Goal: Information Seeking & Learning: Learn about a topic

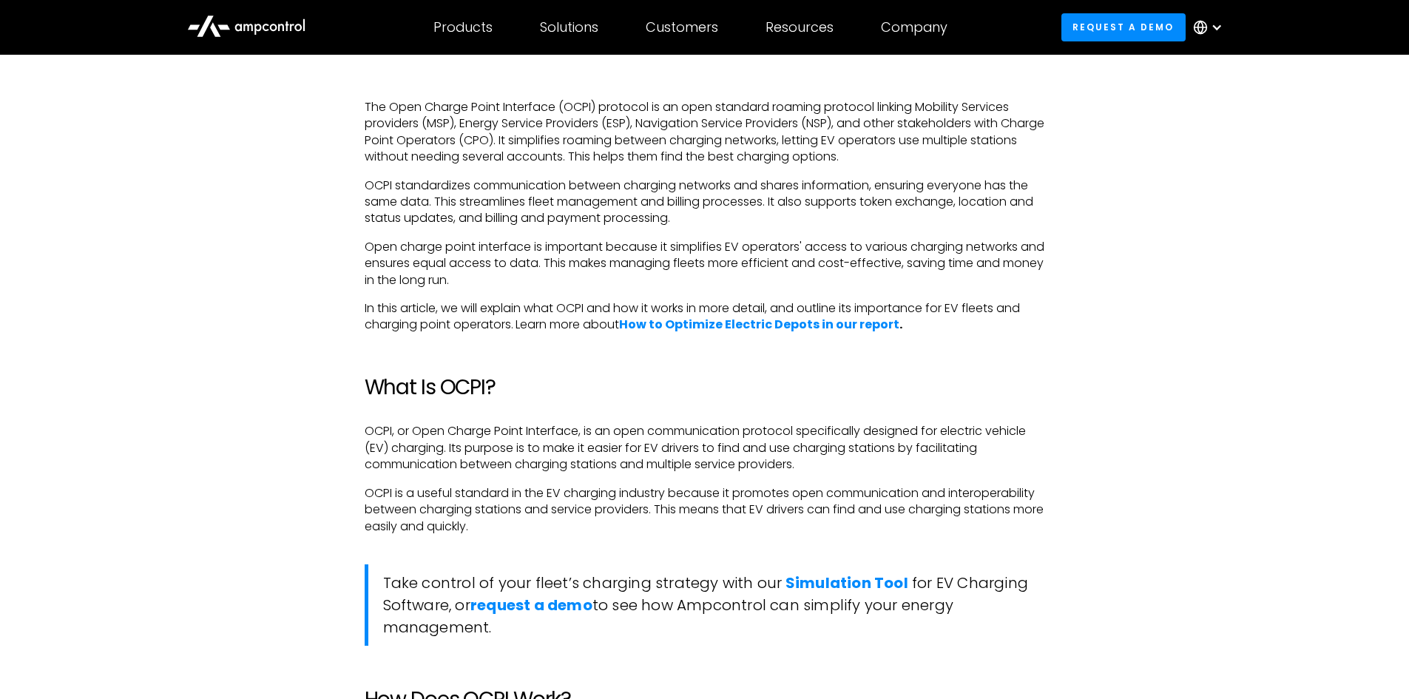
scroll to position [1036, 0]
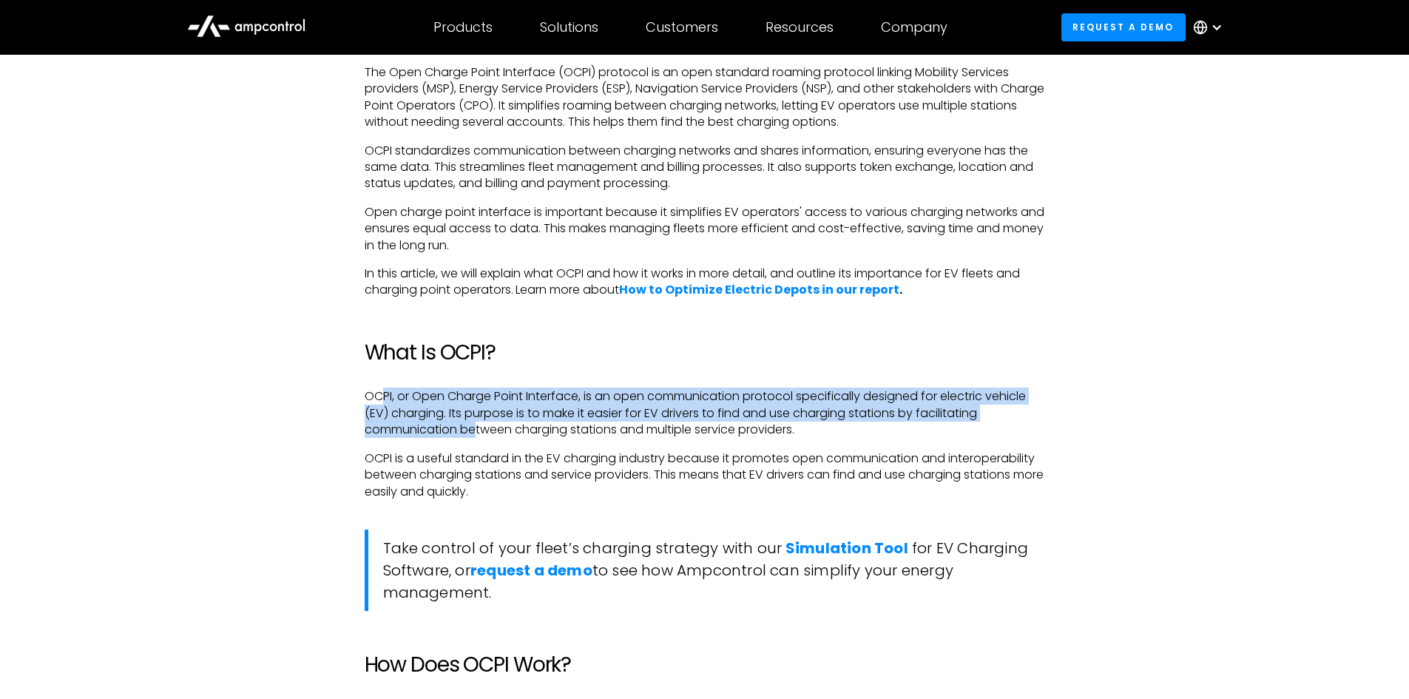
drag, startPoint x: 382, startPoint y: 371, endPoint x: 482, endPoint y: 445, distance: 124.9
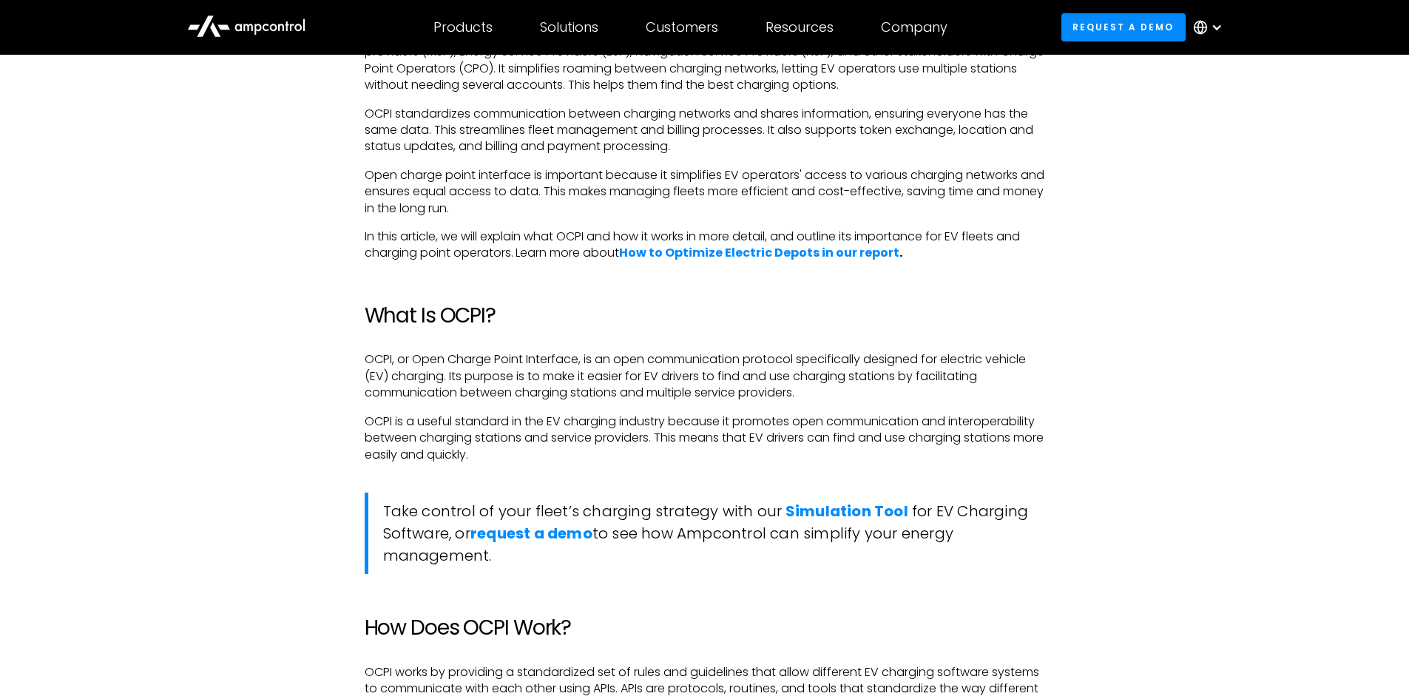
scroll to position [1110, 0]
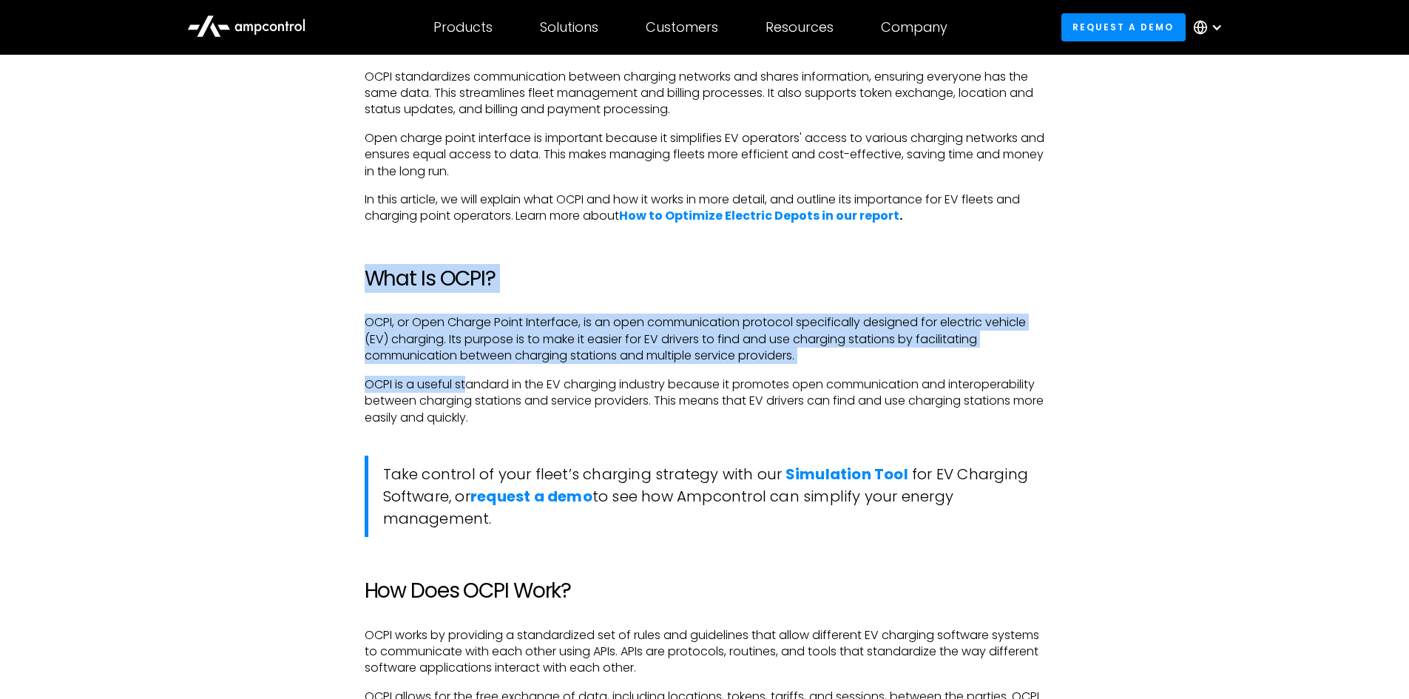
drag, startPoint x: 362, startPoint y: 252, endPoint x: 466, endPoint y: 386, distance: 169.7
click at [466, 386] on p "OCPI is a useful standard in the EV charging industry because it promotes open …" at bounding box center [705, 402] width 681 height 50
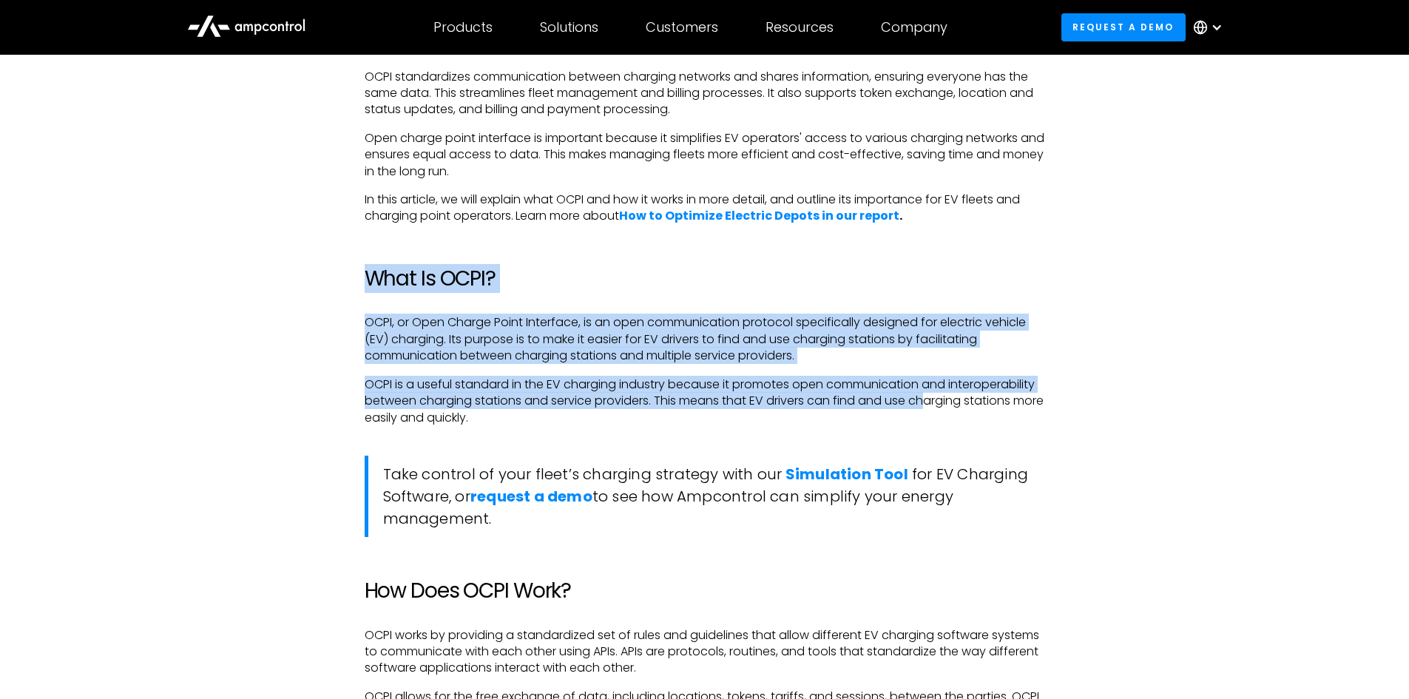
drag, startPoint x: 931, startPoint y: 408, endPoint x: 371, endPoint y: 270, distance: 577.6
click at [371, 270] on h2 "What Is OCPI?" at bounding box center [705, 278] width 681 height 25
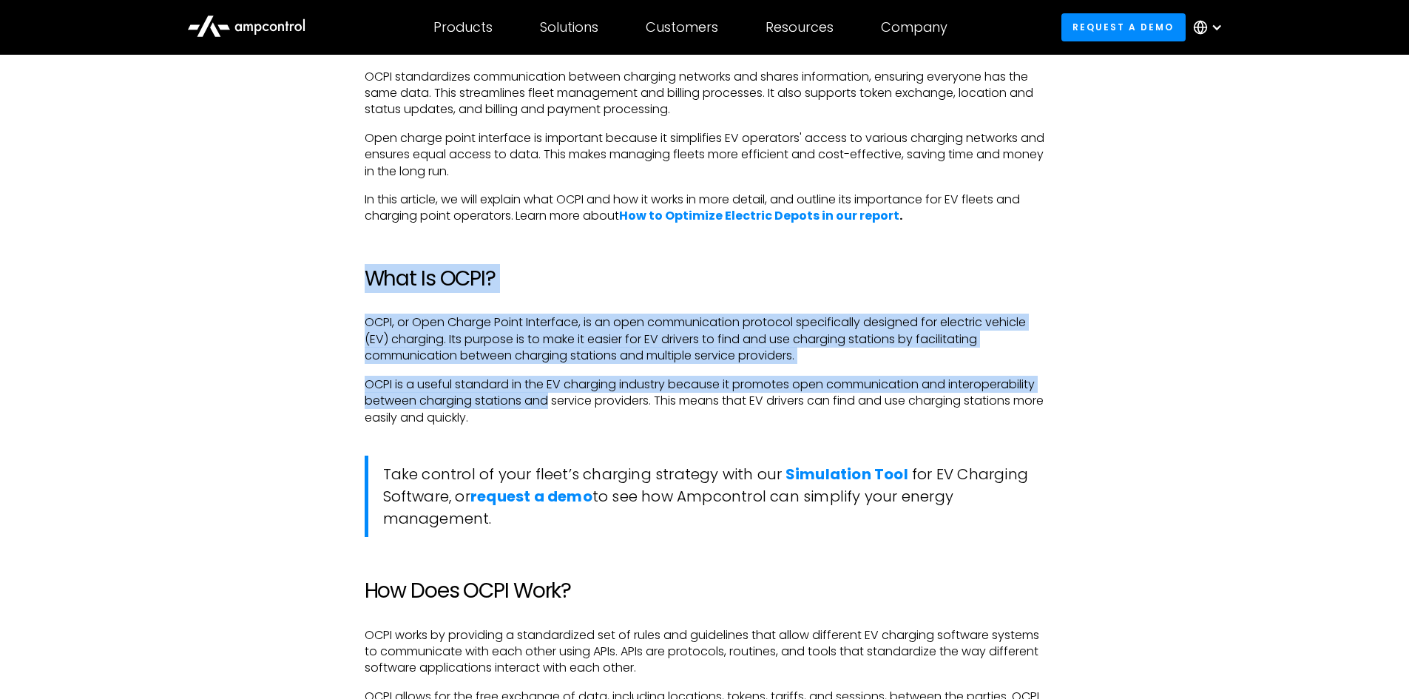
drag, startPoint x: 370, startPoint y: 270, endPoint x: 525, endPoint y: 405, distance: 205.6
click at [525, 405] on p "OCPI is a useful standard in the EV charging industry because it promotes open …" at bounding box center [705, 402] width 681 height 50
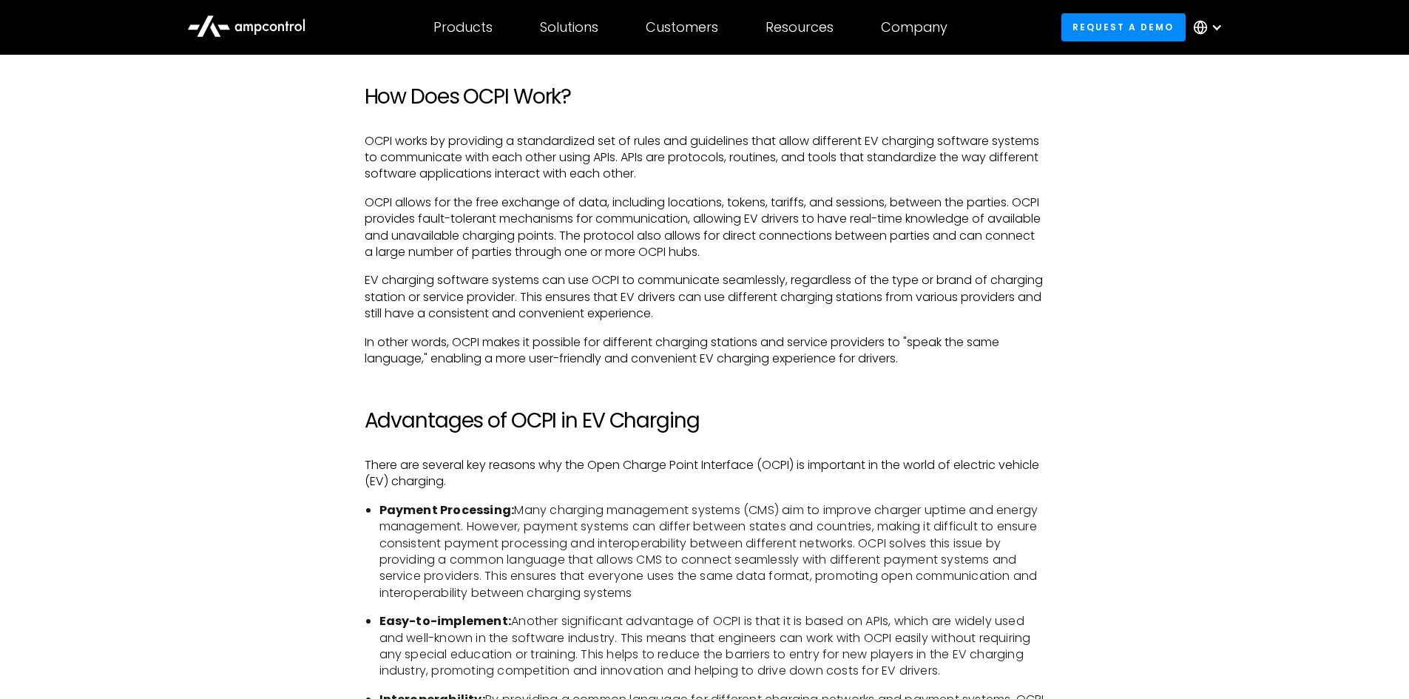
scroll to position [1628, 0]
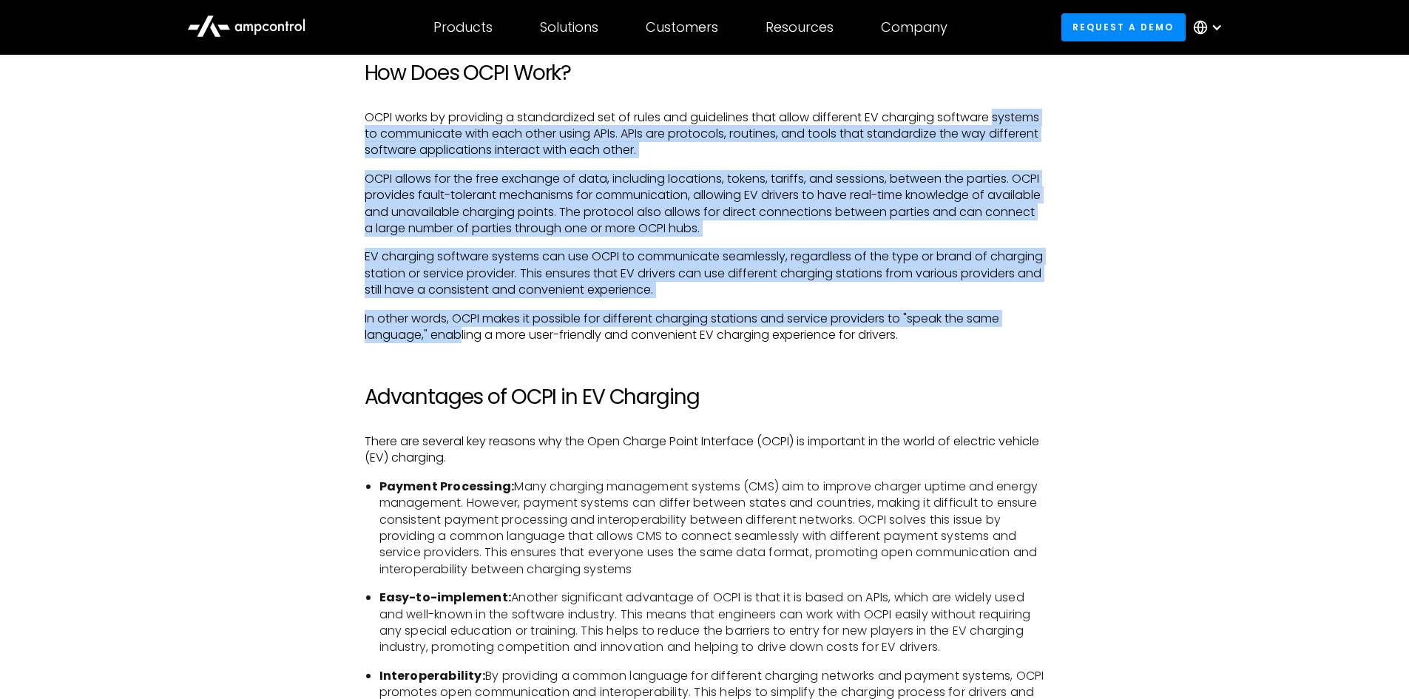
drag, startPoint x: 460, startPoint y: 343, endPoint x: 359, endPoint y: 128, distance: 237.3
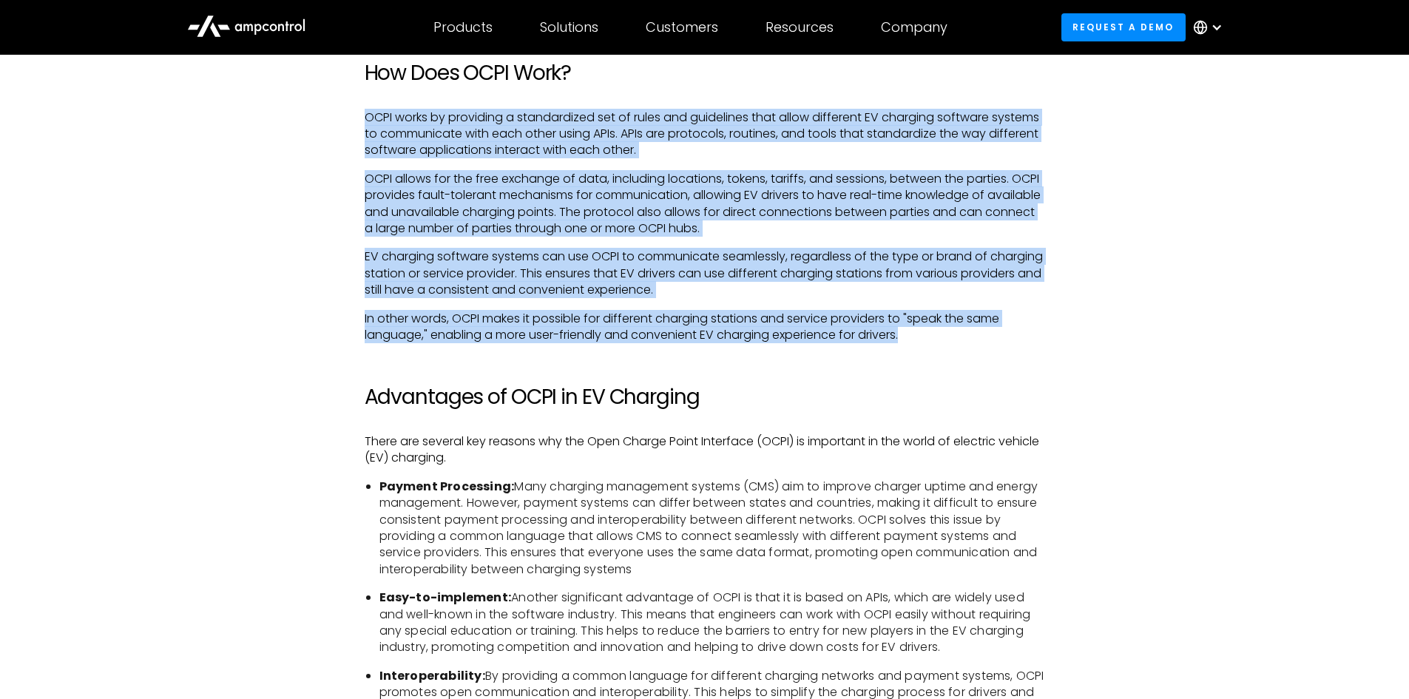
drag, startPoint x: 357, startPoint y: 103, endPoint x: 997, endPoint y: 338, distance: 681.1
click at [997, 338] on p "In other words, OCPI makes it possible for different charging stations and serv…" at bounding box center [705, 327] width 681 height 33
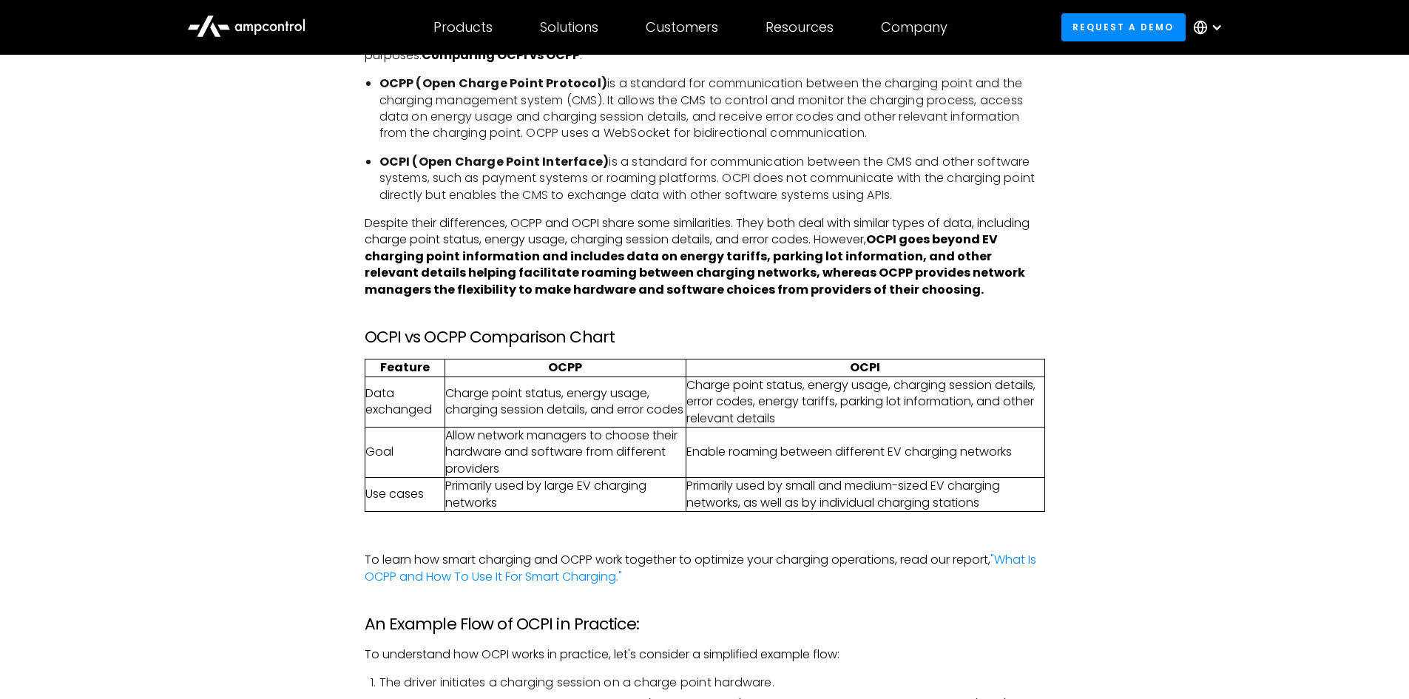
scroll to position [2515, 0]
